Goal: Task Accomplishment & Management: Manage account settings

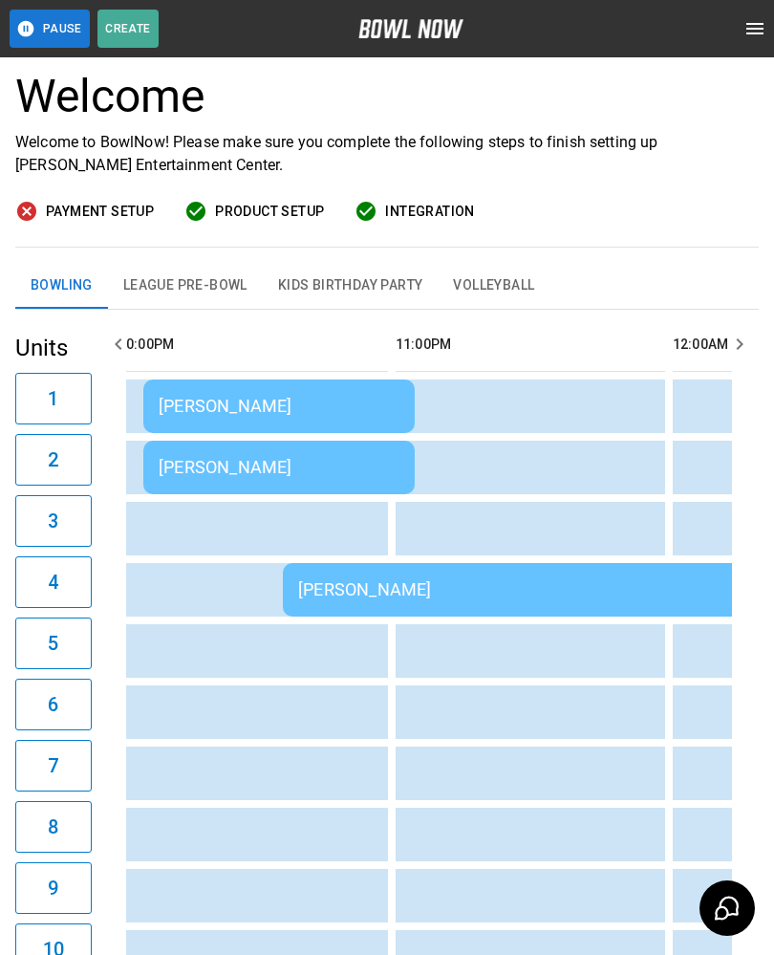
scroll to position [0, 3582]
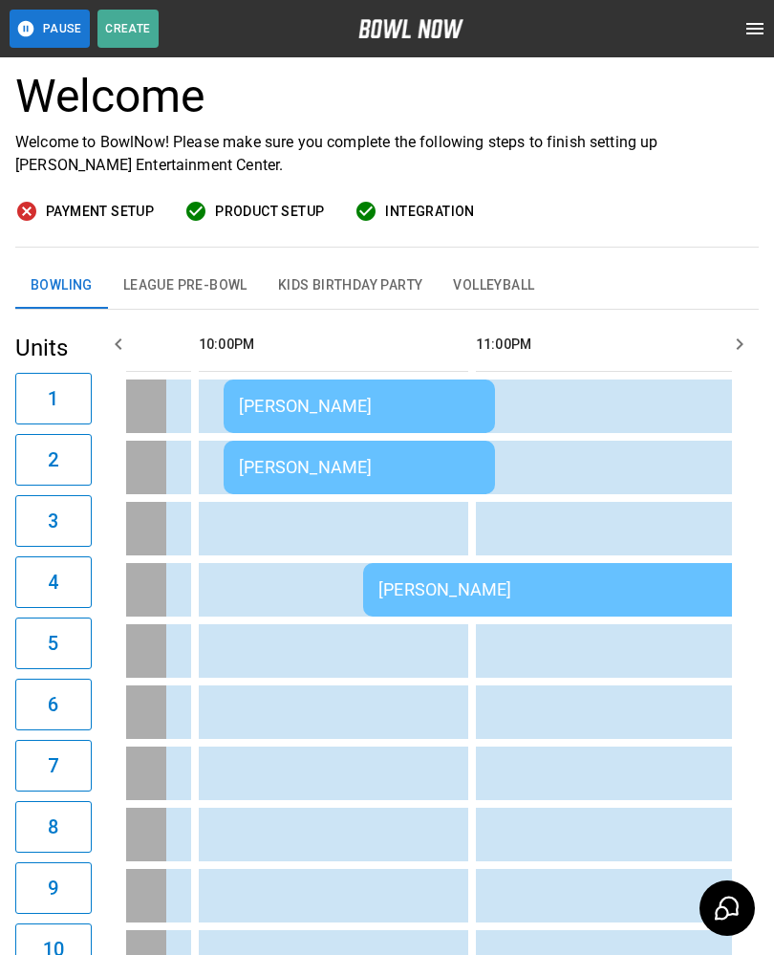
click at [442, 398] on div "[PERSON_NAME]" at bounding box center [359, 406] width 241 height 20
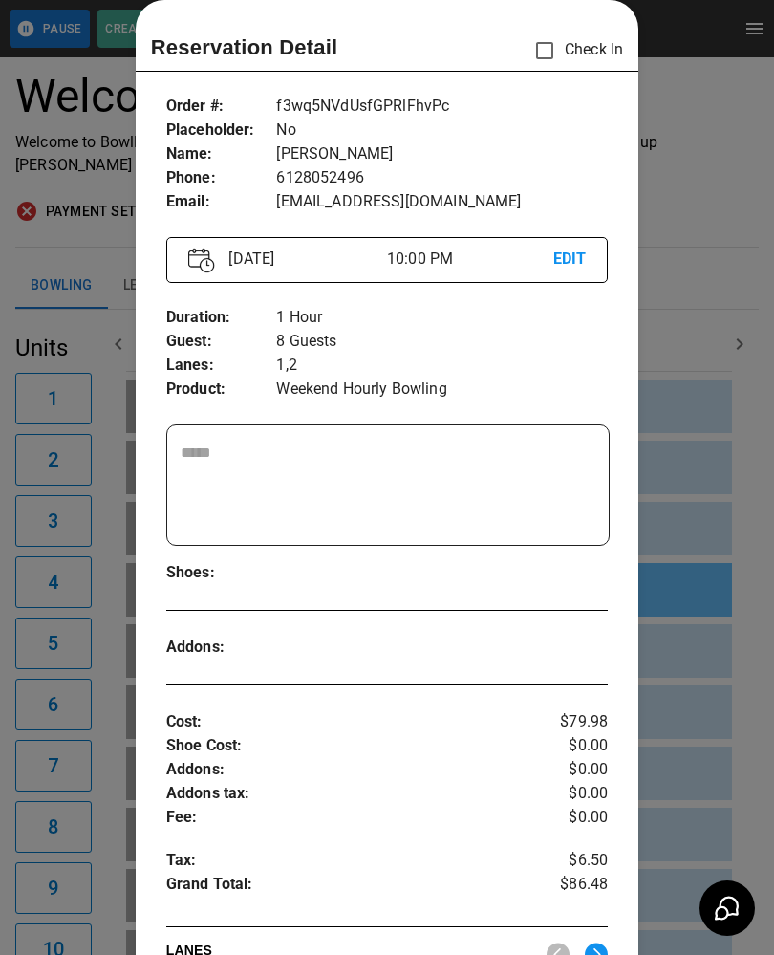
click at [683, 659] on div at bounding box center [387, 477] width 774 height 955
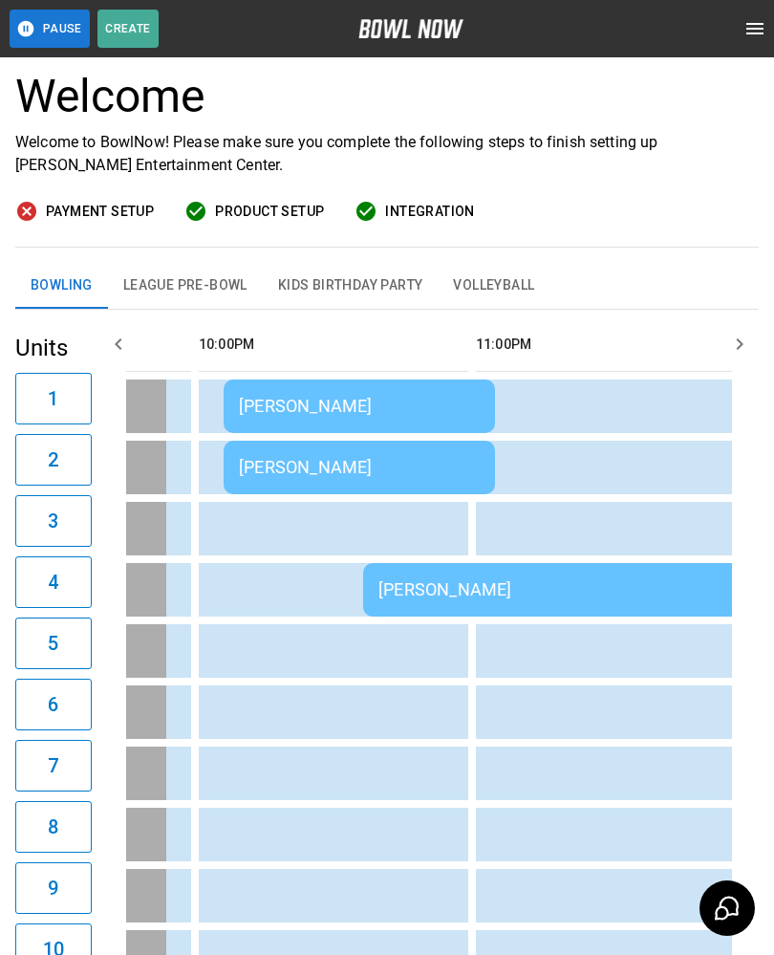
click at [539, 577] on td "[PERSON_NAME]" at bounding box center [638, 590] width 551 height 54
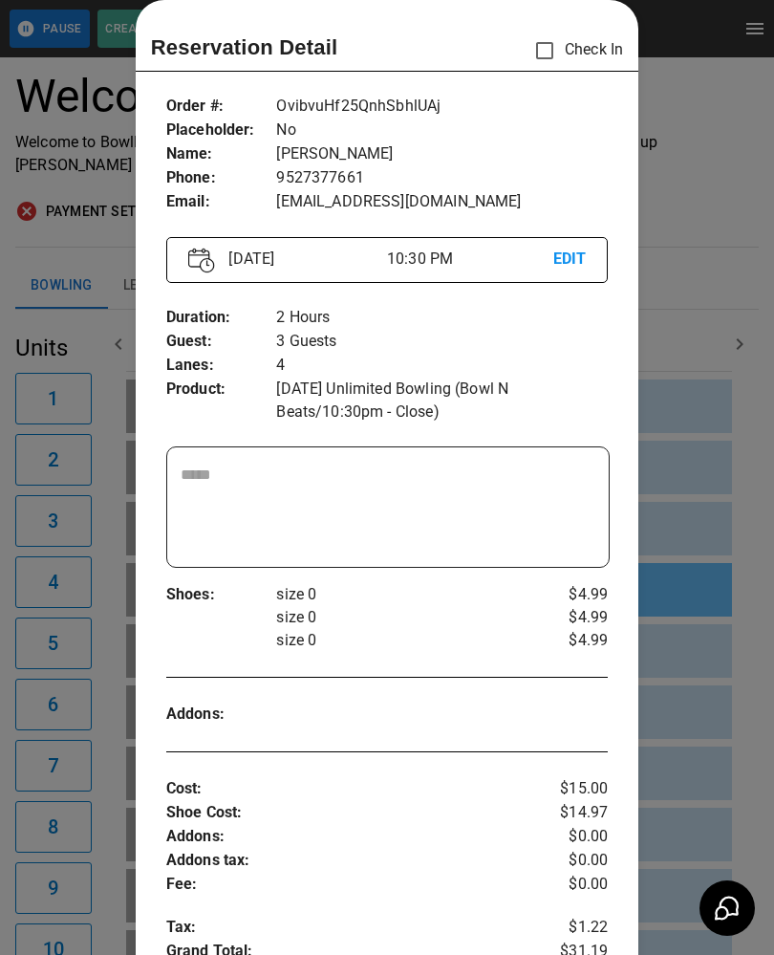
click at [706, 663] on div at bounding box center [387, 477] width 774 height 955
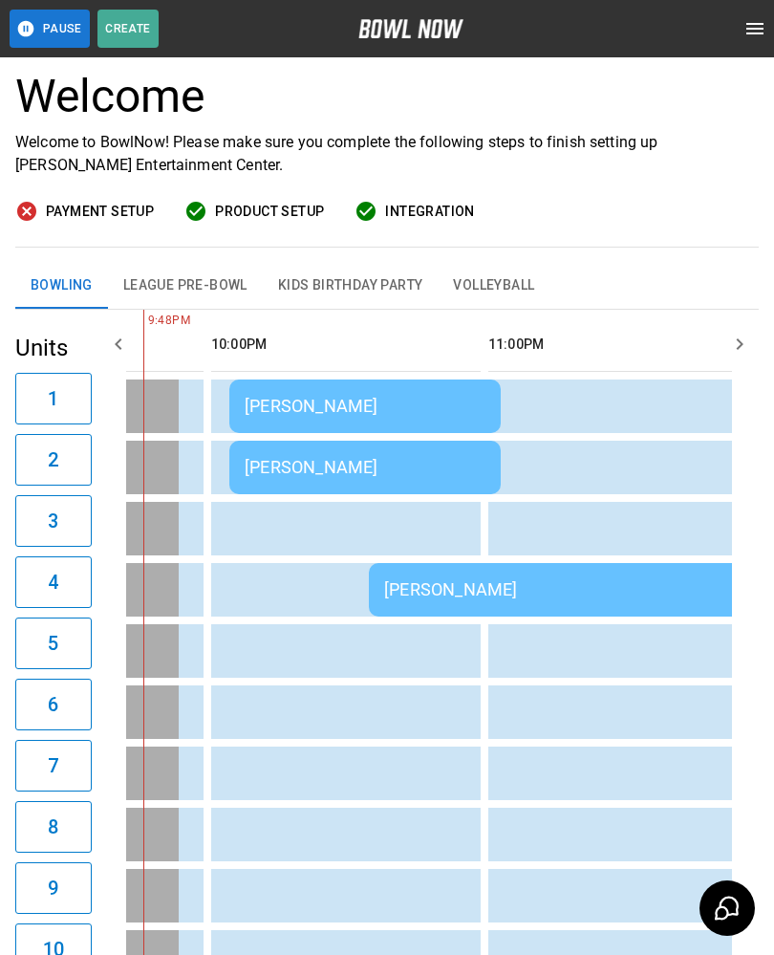
scroll to position [0, 3536]
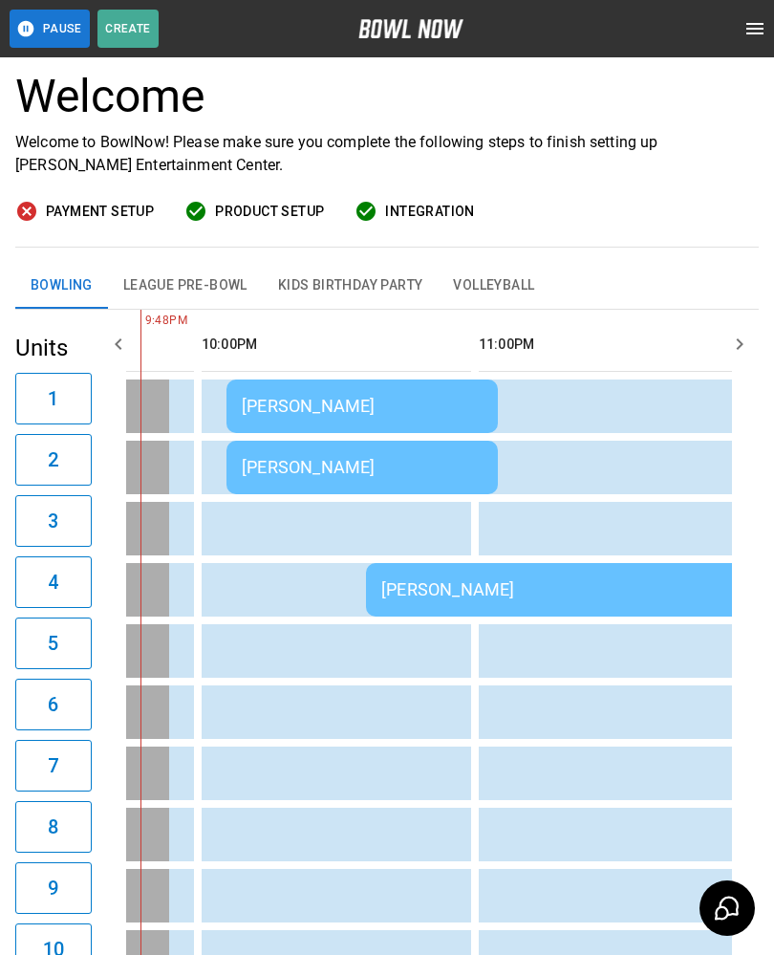
click at [578, 669] on td "sticky table" at bounding box center [606, 651] width 62 height 54
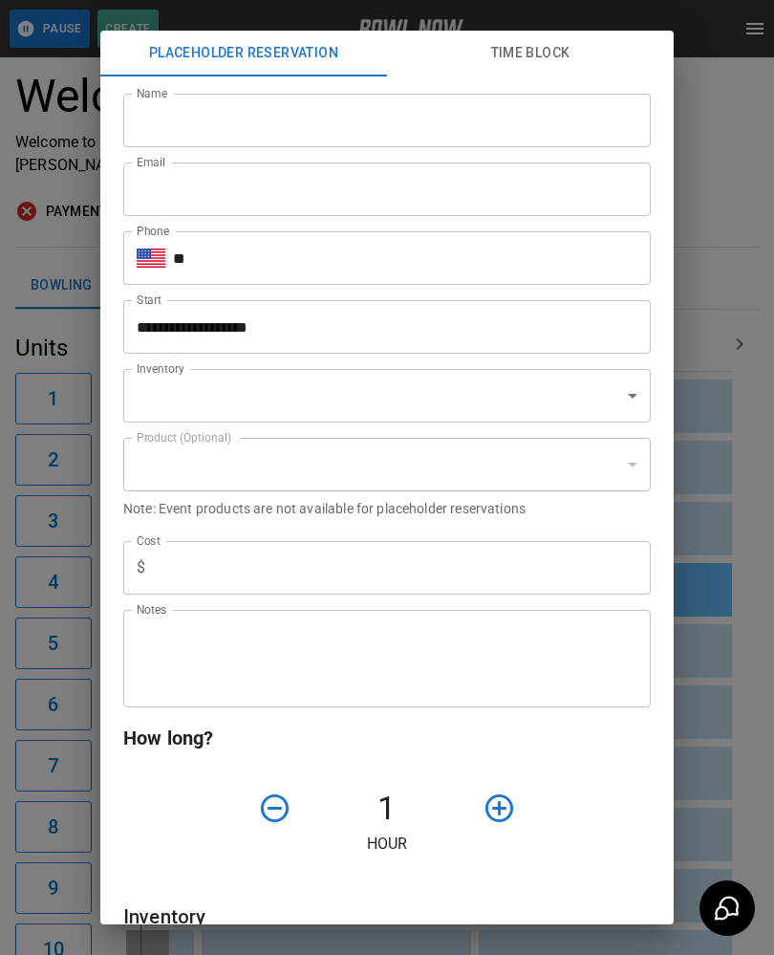
type input "**********"
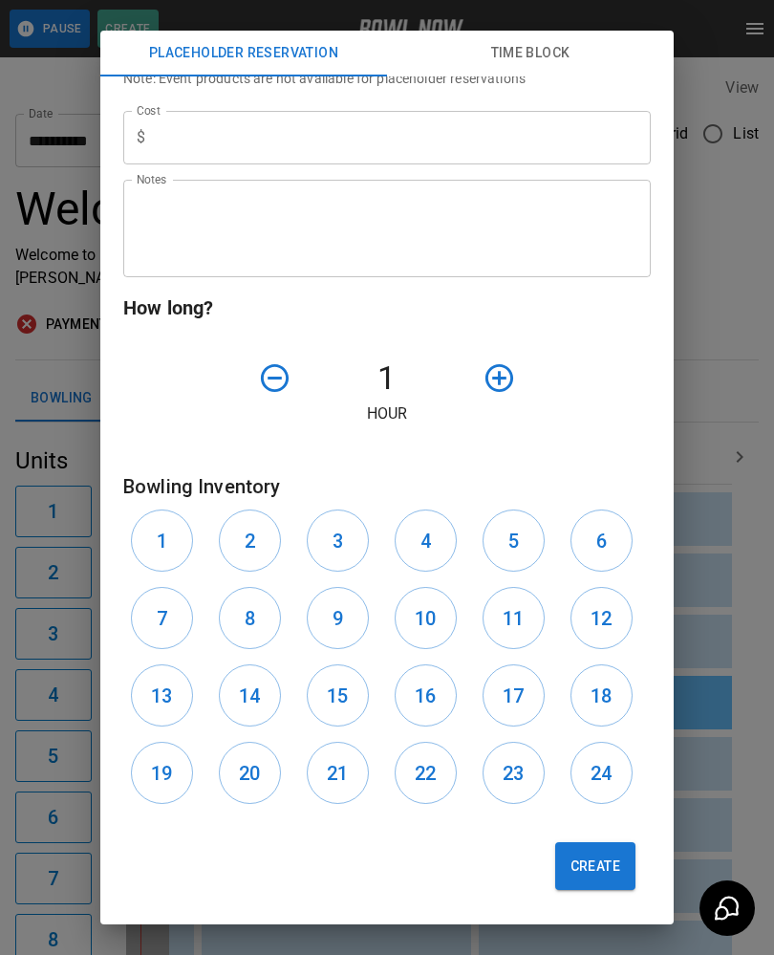
scroll to position [432, 0]
click at [514, 543] on h6 "5" at bounding box center [513, 541] width 11 height 31
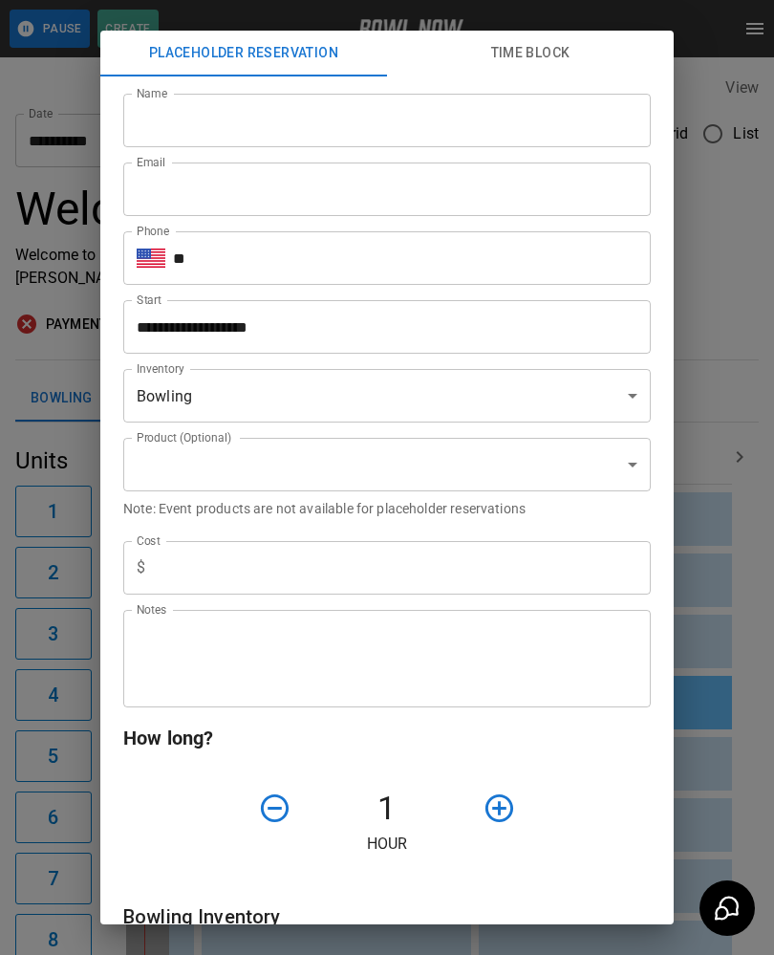
scroll to position [0, 0]
click at [552, 62] on button "Time Block" at bounding box center [530, 54] width 287 height 46
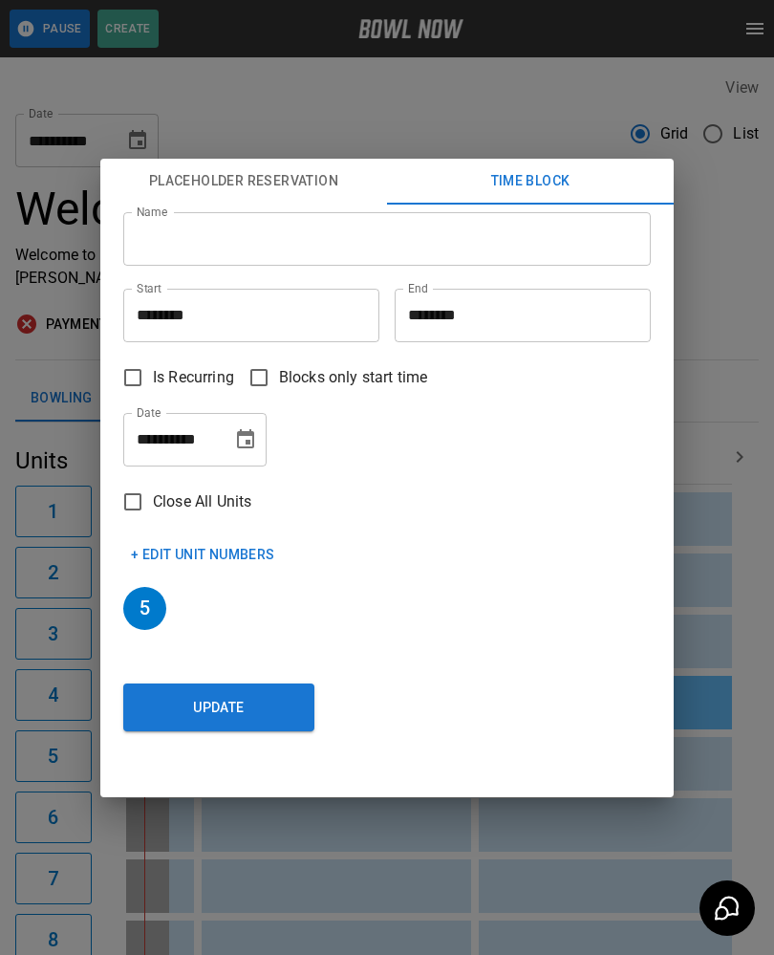
click at [727, 441] on div "**********" at bounding box center [387, 477] width 774 height 955
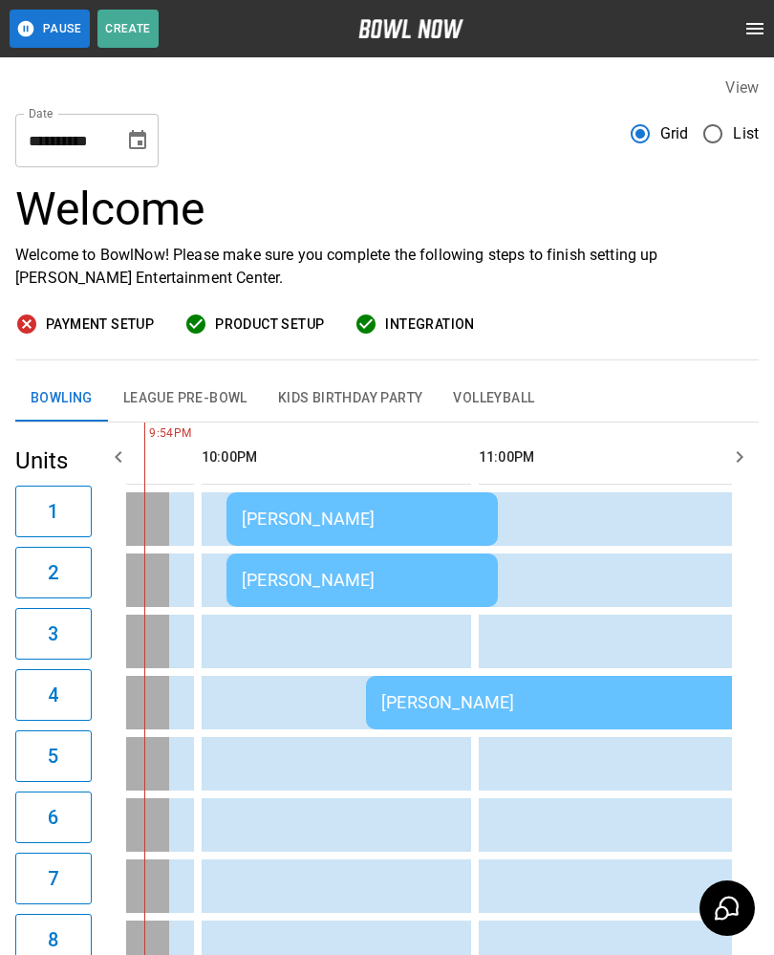
click at [523, 686] on td "[PERSON_NAME]" at bounding box center [641, 703] width 551 height 54
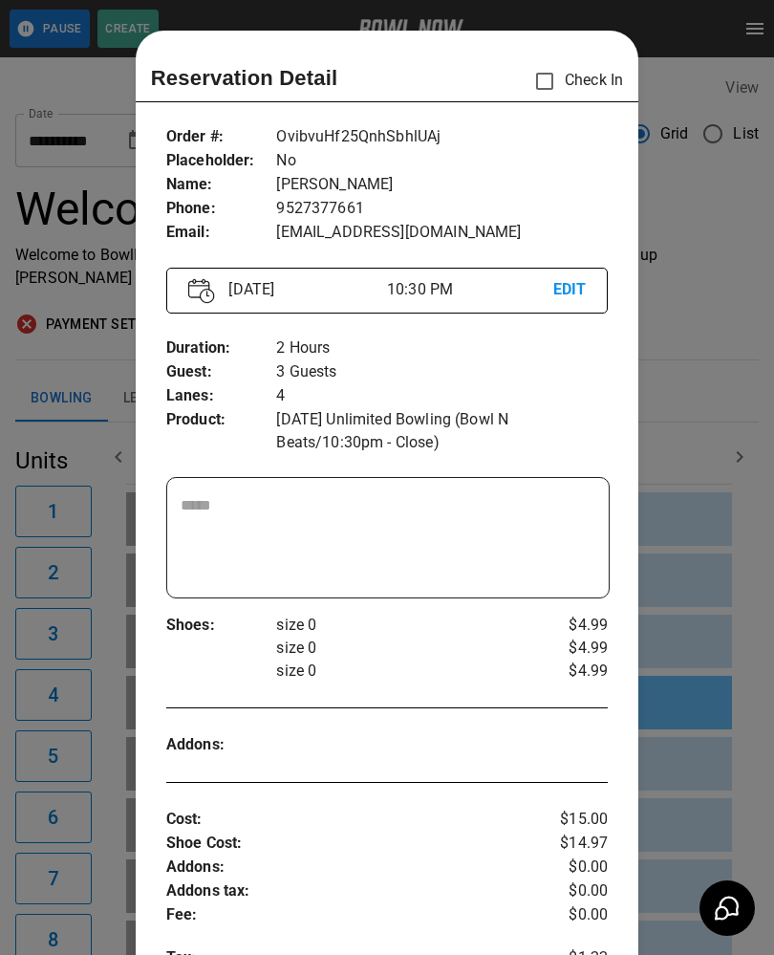
scroll to position [31, 0]
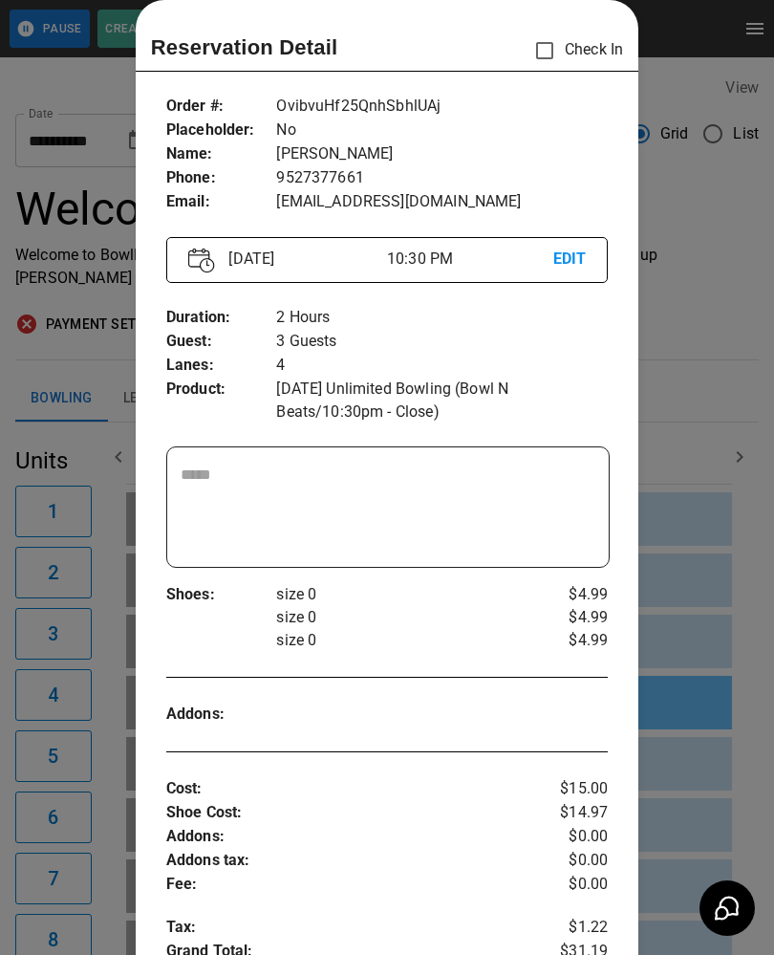
click at [710, 507] on div at bounding box center [387, 477] width 774 height 955
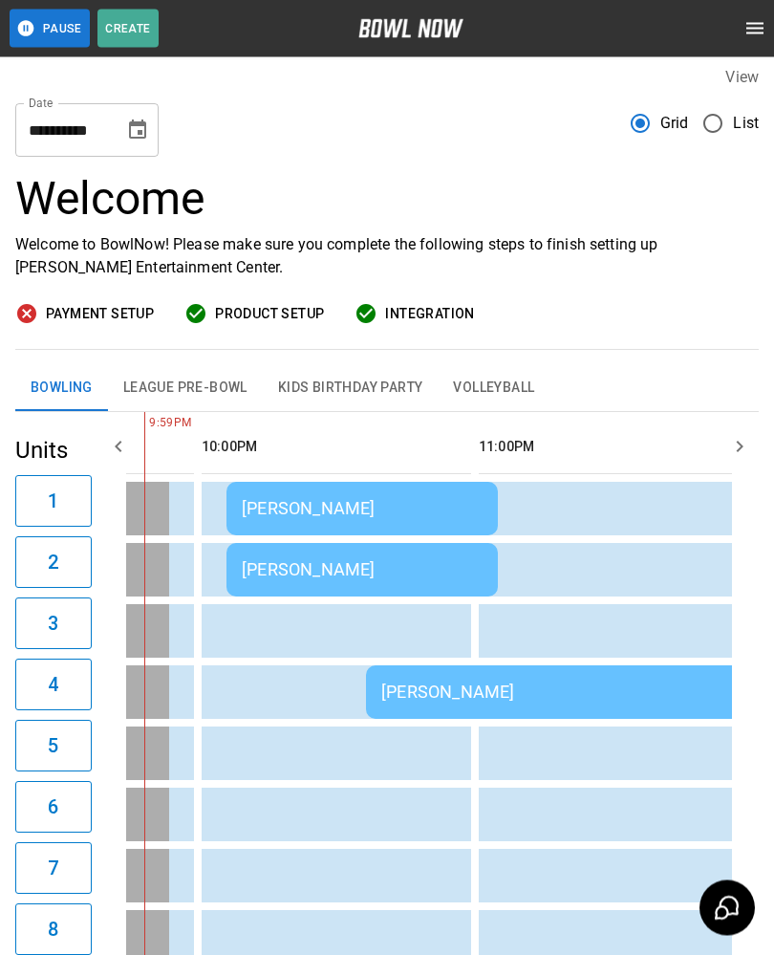
scroll to position [8, 0]
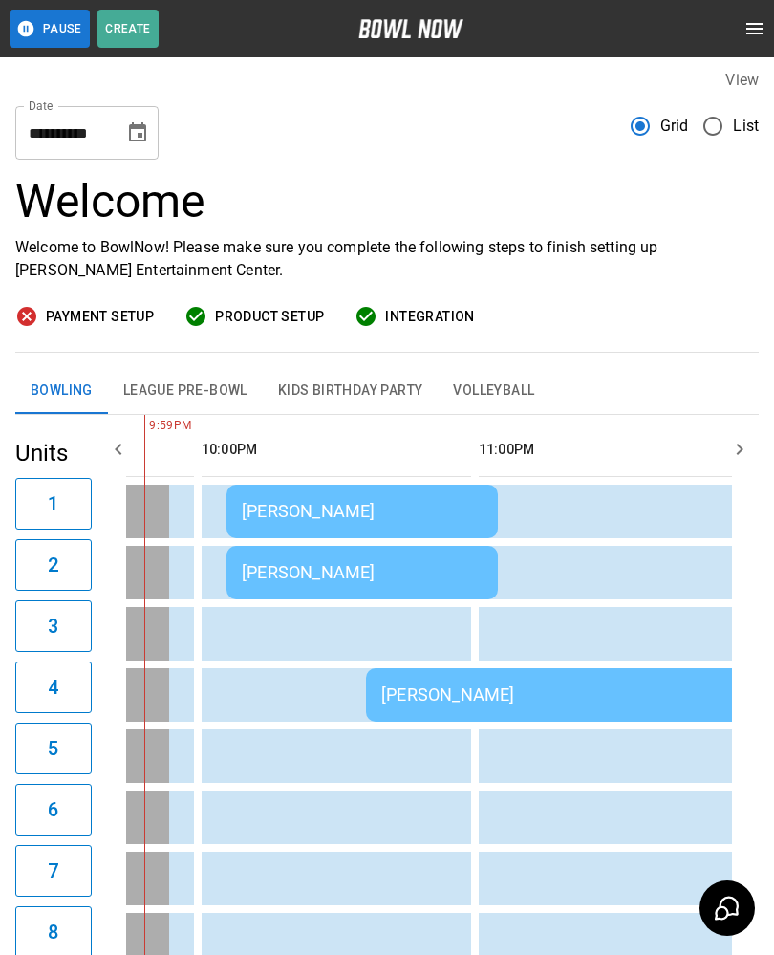
click at [276, 498] on td "[PERSON_NAME]" at bounding box center [362, 512] width 271 height 54
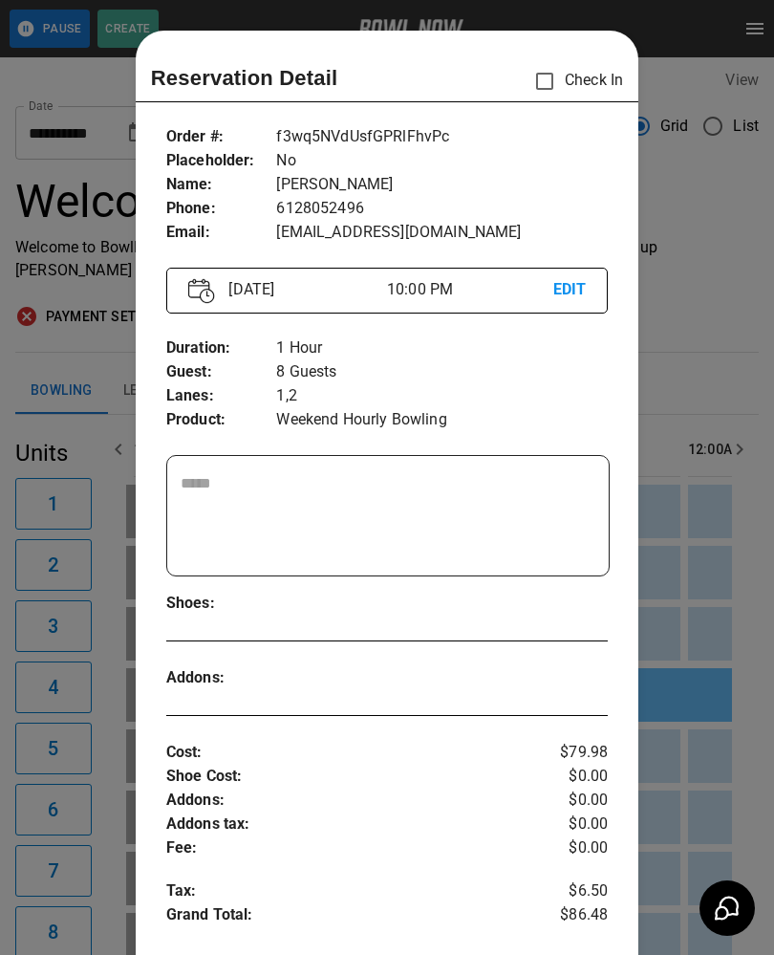
scroll to position [0, 3603]
click at [727, 413] on div at bounding box center [387, 477] width 774 height 955
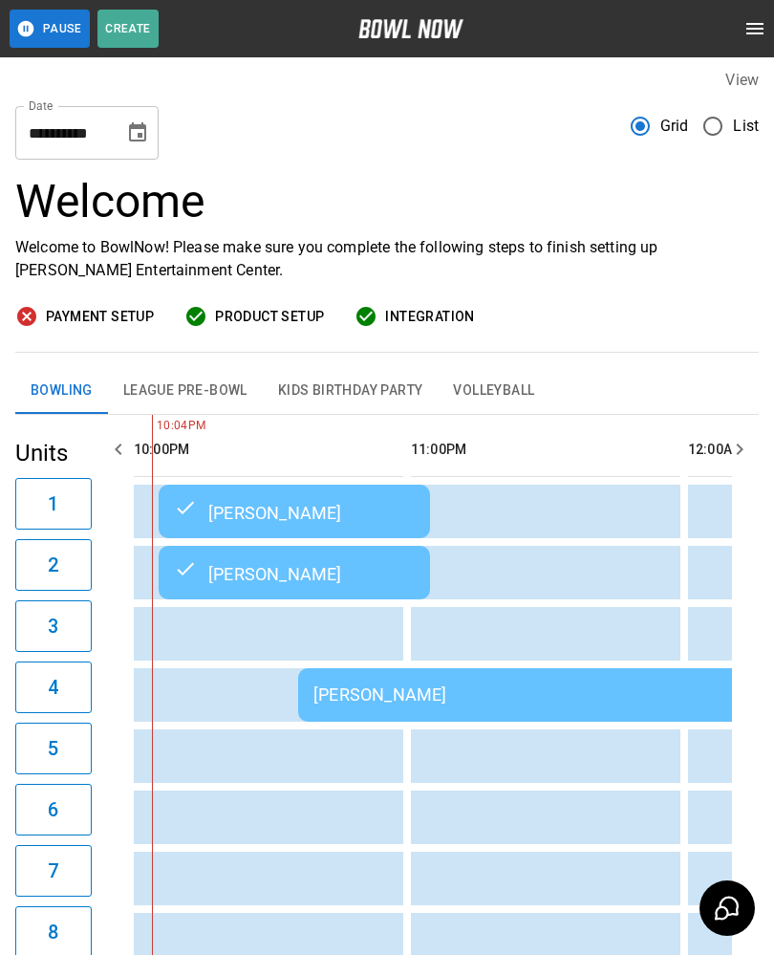
click at [506, 699] on div "[PERSON_NAME]" at bounding box center [574, 694] width 520 height 20
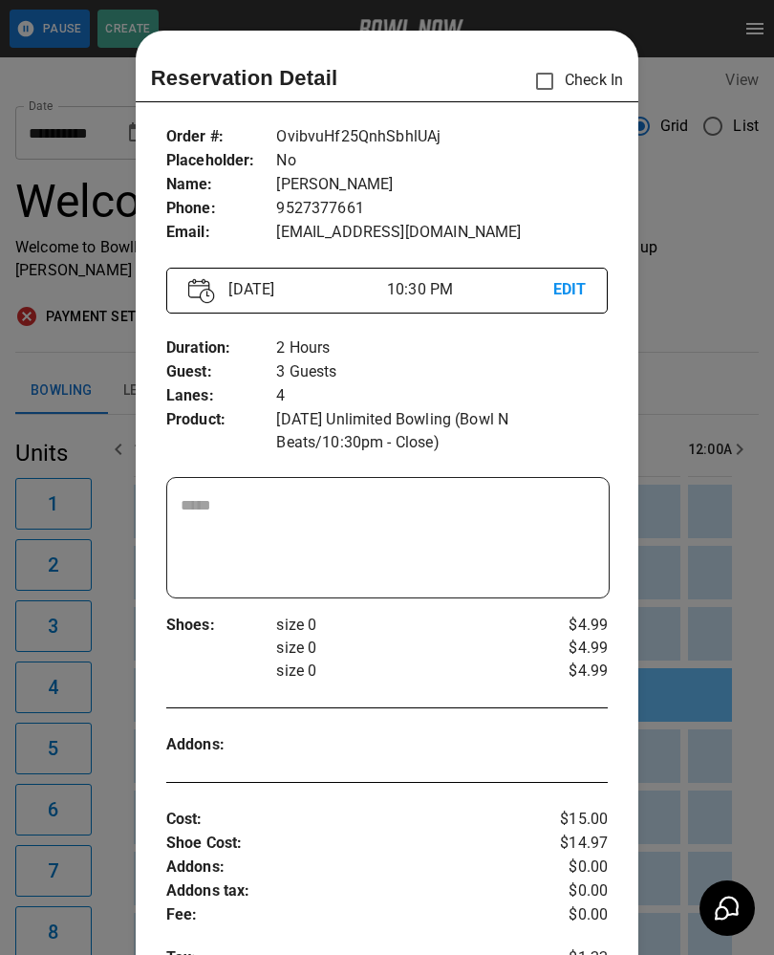
scroll to position [31, 0]
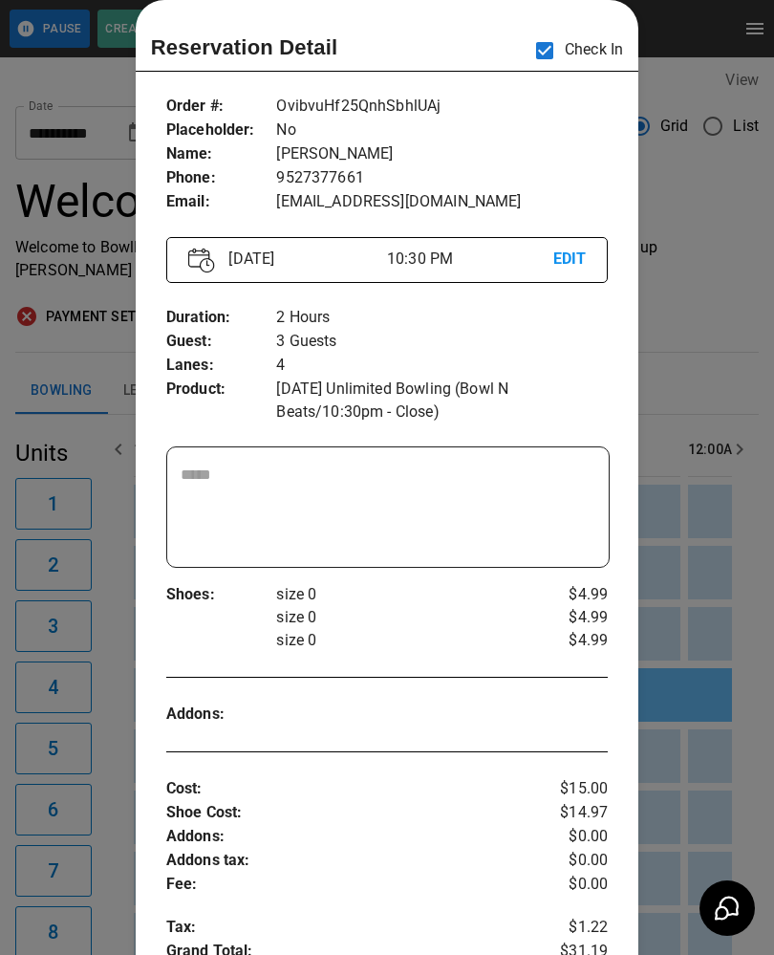
click at [726, 184] on div at bounding box center [387, 477] width 774 height 955
